Goal: Submit feedback/report problem: Provide input to the site owners about the experience or issues

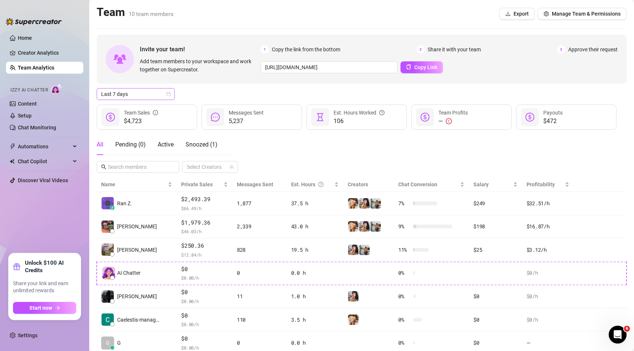
click at [131, 89] on span "Last 7 days" at bounding box center [135, 93] width 69 height 11
click at [141, 110] on div "Last 24 hours" at bounding box center [136, 109] width 66 height 8
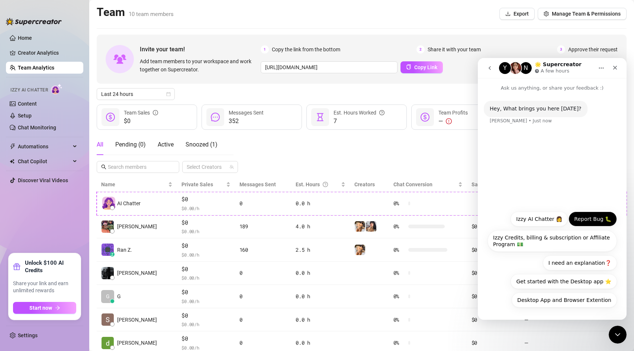
click at [596, 218] on button "Report Bug 🐛" at bounding box center [592, 219] width 48 height 15
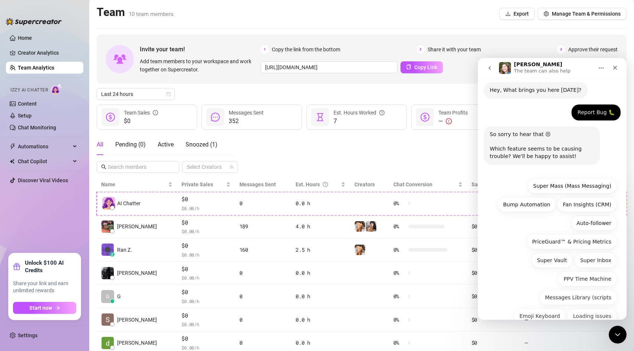
scroll to position [53, 0]
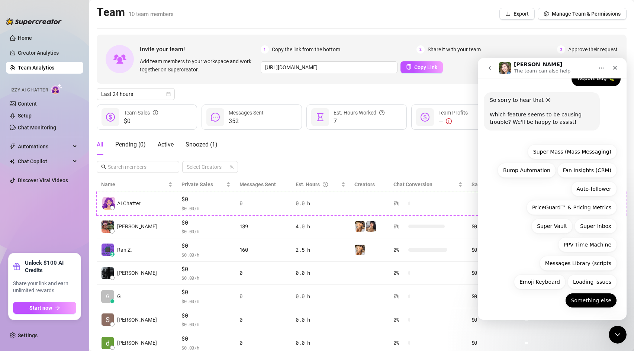
click at [589, 302] on button "Something else" at bounding box center [591, 300] width 52 height 15
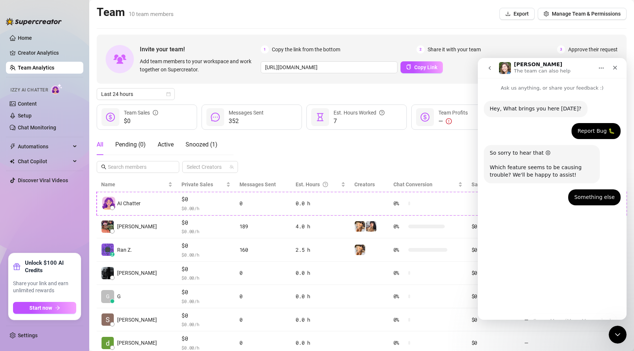
scroll to position [0, 0]
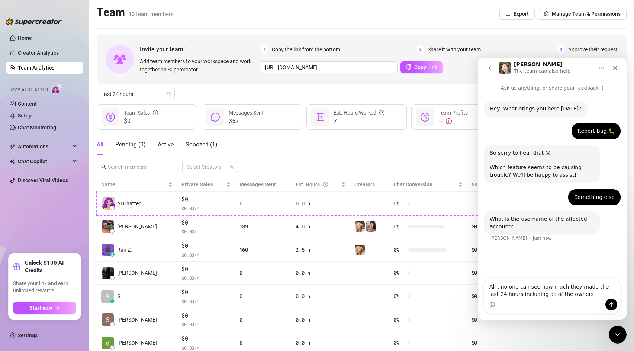
type textarea "All , no one can see how much they made the last 24 hours including all of the …"
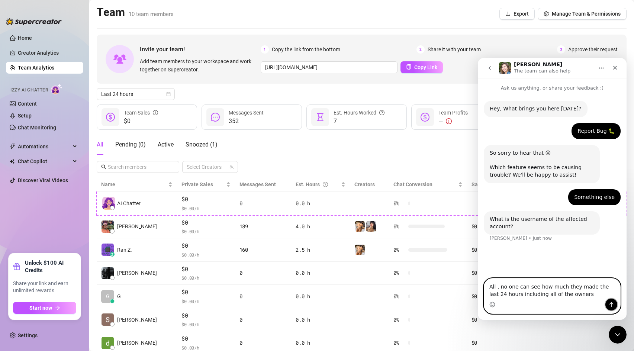
click at [611, 305] on icon "Send a message…" at bounding box center [611, 304] width 4 height 5
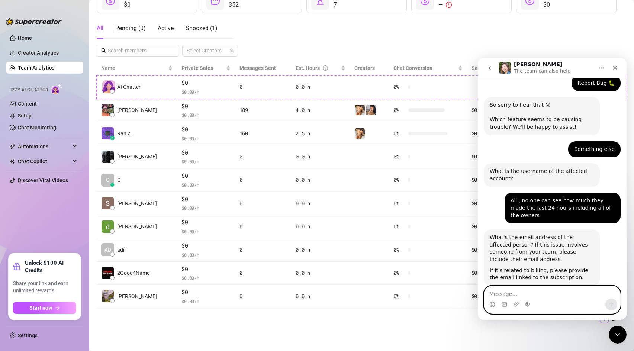
scroll to position [63, 0]
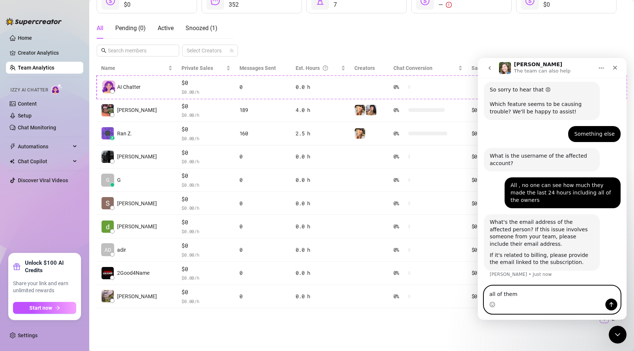
type textarea "all of them"
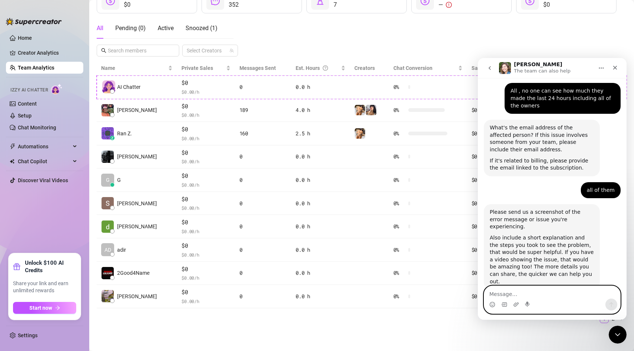
scroll to position [162, 0]
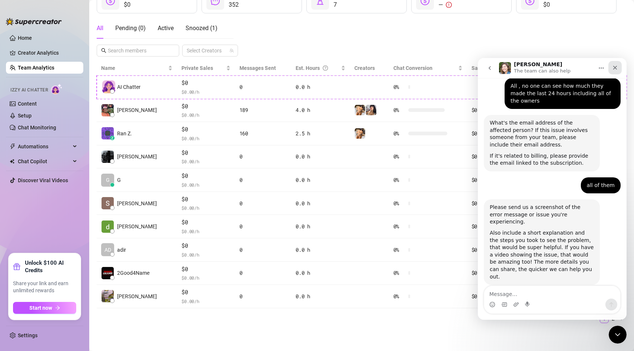
click at [614, 67] on icon "Close" at bounding box center [615, 68] width 4 height 4
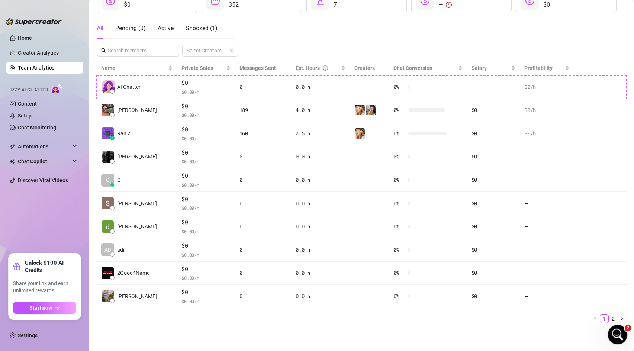
click at [622, 333] on div "Open Intercom Messenger" at bounding box center [616, 333] width 25 height 25
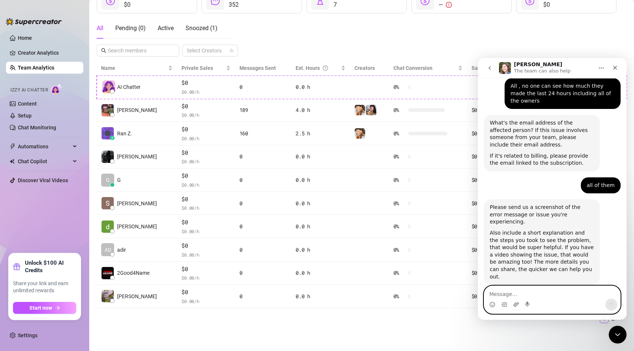
click at [513, 304] on icon "Upload attachment" at bounding box center [515, 304] width 5 height 4
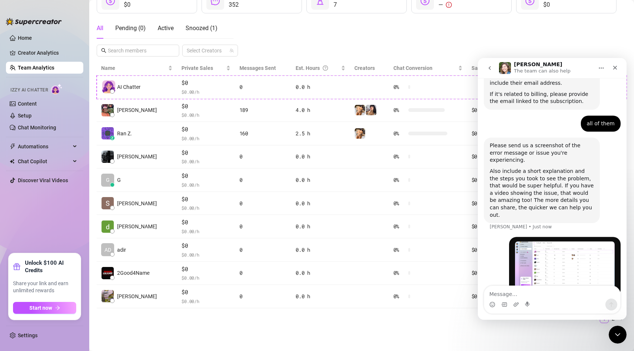
scroll to position [228, 0]
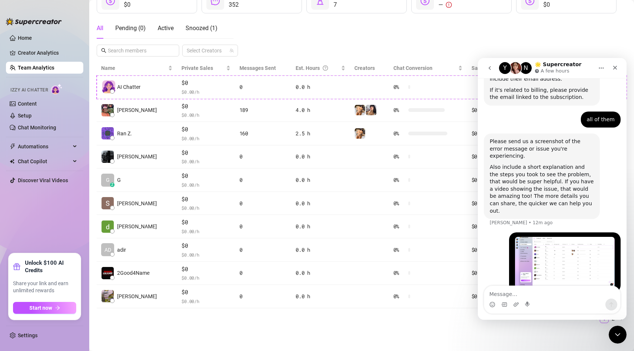
click at [519, 201] on div "Please send us a screenshot of the error message or issue you're experiencing. …" at bounding box center [542, 176] width 116 height 86
click at [513, 297] on textarea "Message…" at bounding box center [552, 292] width 136 height 13
type textarea "?"
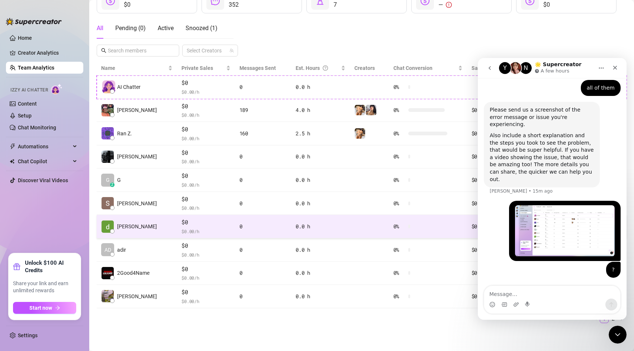
scroll to position [245, 0]
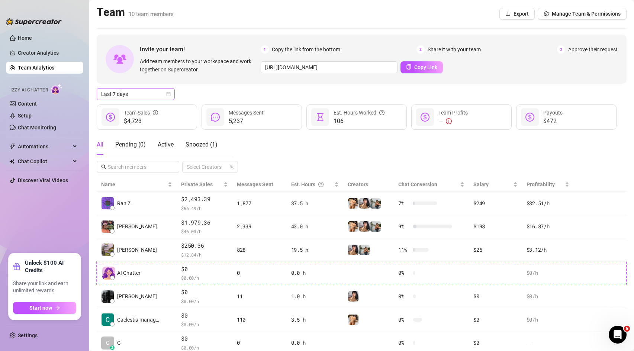
click at [170, 96] on icon "calendar" at bounding box center [169, 94] width 4 height 4
click at [156, 111] on div "Last 24 hours" at bounding box center [136, 109] width 66 height 8
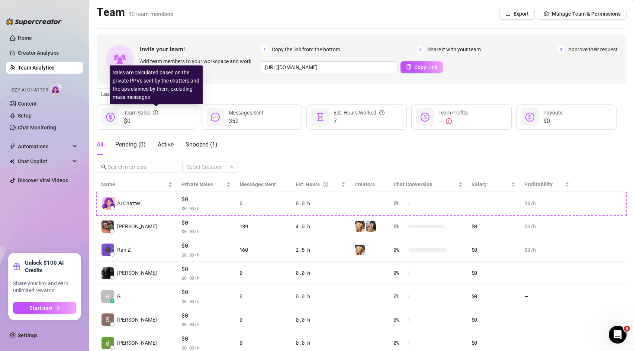
click at [156, 111] on icon "info-circle" at bounding box center [155, 112] width 5 height 5
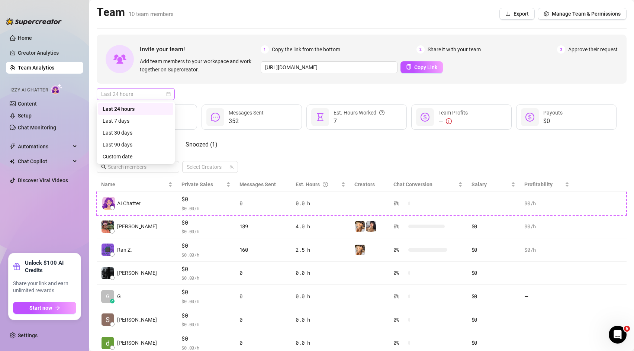
click at [113, 97] on span "Last 24 hours" at bounding box center [135, 93] width 69 height 11
click at [132, 157] on div "Custom date" at bounding box center [136, 156] width 66 height 8
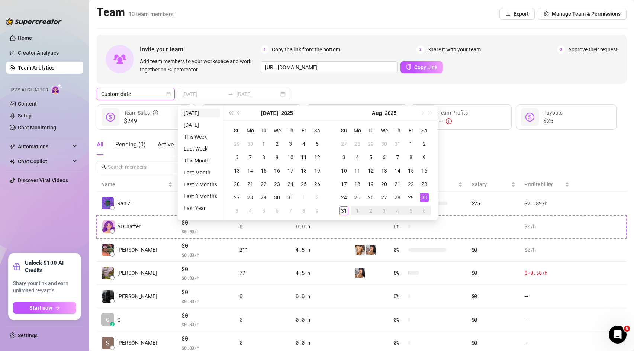
type input "2025-08-31"
click at [203, 116] on li "Today" at bounding box center [200, 113] width 39 height 9
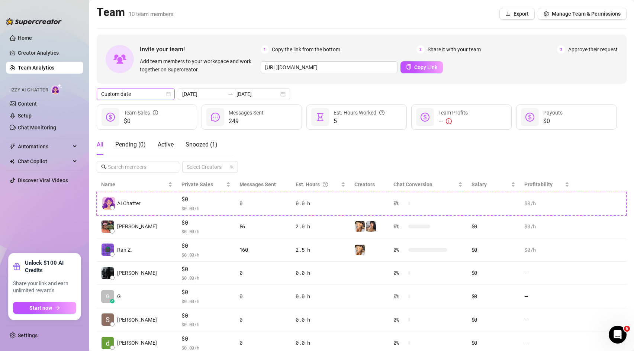
click at [156, 97] on span "Custom date" at bounding box center [135, 93] width 69 height 11
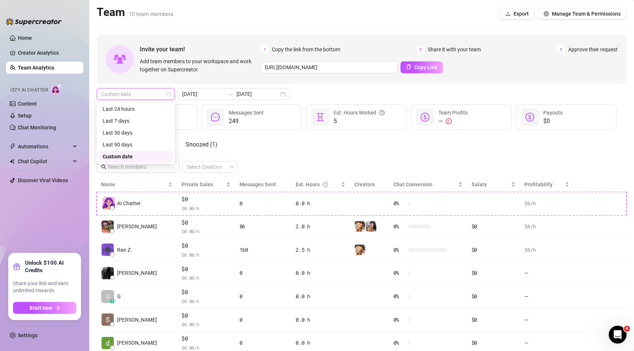
click at [133, 160] on div "Custom date" at bounding box center [136, 156] width 66 height 8
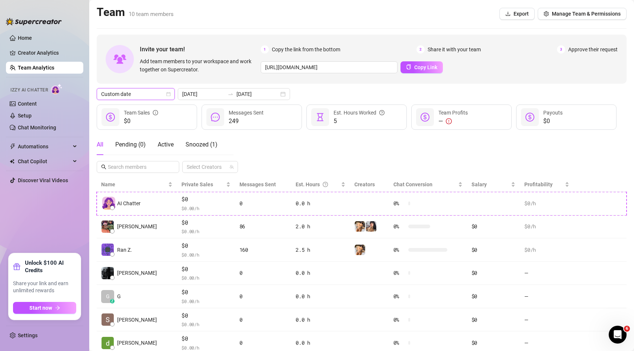
click at [126, 94] on span "Custom date" at bounding box center [135, 93] width 69 height 11
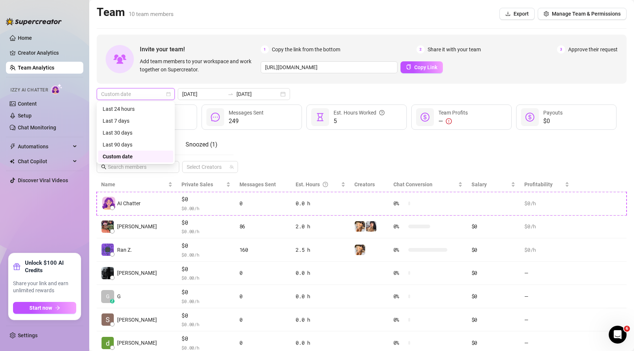
click at [131, 153] on div "Custom date" at bounding box center [136, 156] width 66 height 8
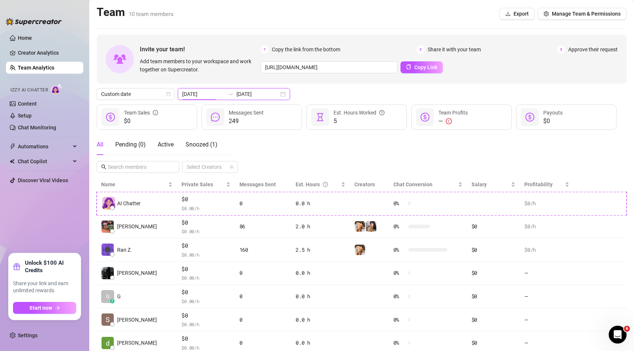
click at [186, 91] on input "2025-08-31" at bounding box center [203, 94] width 42 height 8
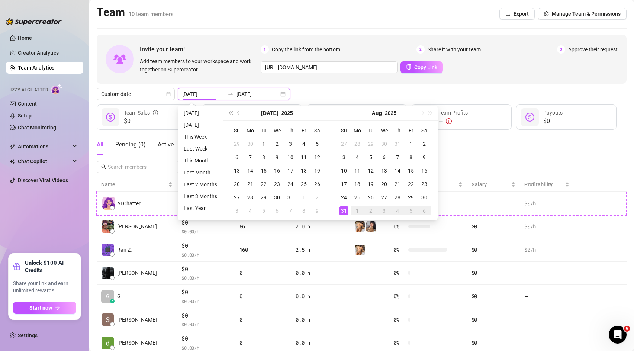
type input "2025-08-30"
type input "2025-08-31"
type input "2025-08-30"
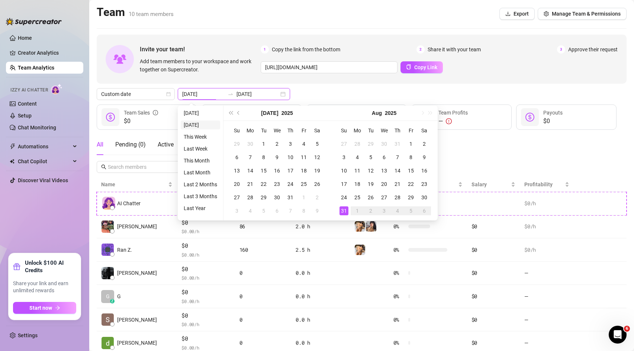
type input "2025-08-30"
click at [199, 128] on li "Yesterday" at bounding box center [200, 124] width 39 height 9
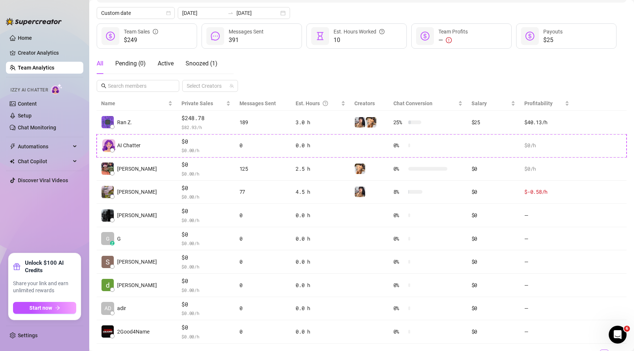
scroll to position [81, 0]
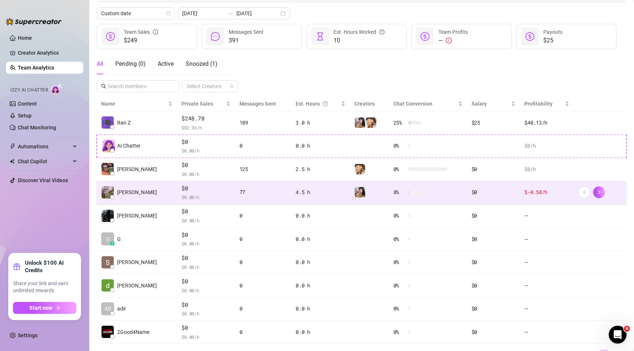
click at [298, 199] on td "4.5 h" at bounding box center [320, 192] width 59 height 23
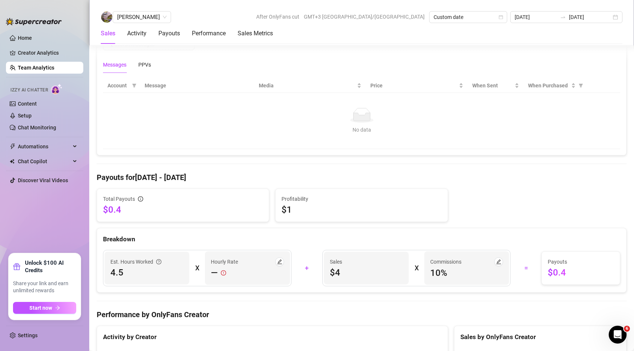
scroll to position [516, 0]
click at [143, 38] on div "Activity" at bounding box center [136, 33] width 19 height 21
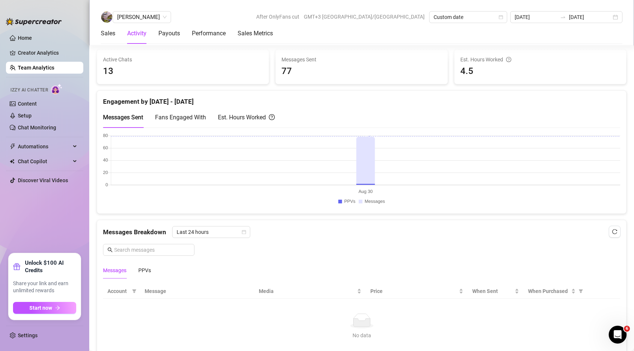
scroll to position [294, 0]
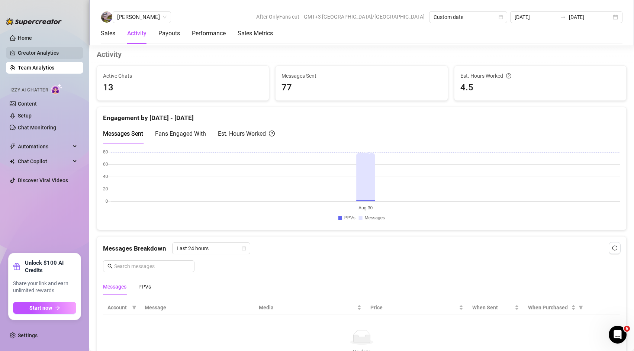
click at [31, 50] on link "Creator Analytics" at bounding box center [47, 53] width 59 height 12
